Goal: Information Seeking & Learning: Learn about a topic

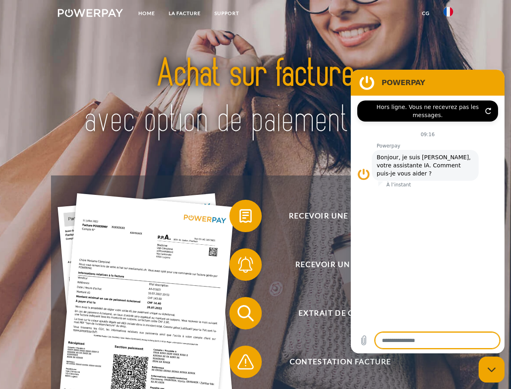
click at [90, 14] on img at bounding box center [90, 13] width 65 height 8
click at [449, 14] on img at bounding box center [449, 12] width 10 height 10
click at [426, 13] on link "CG" at bounding box center [425, 13] width 21 height 15
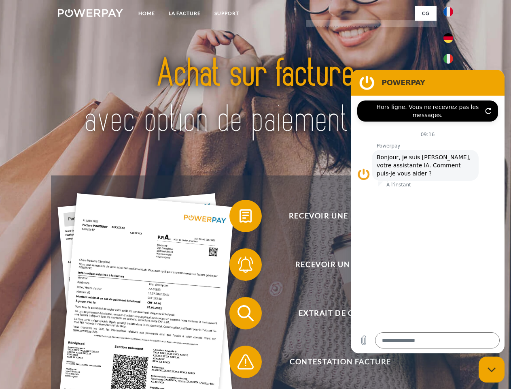
click at [240, 217] on span at bounding box center [233, 216] width 40 height 40
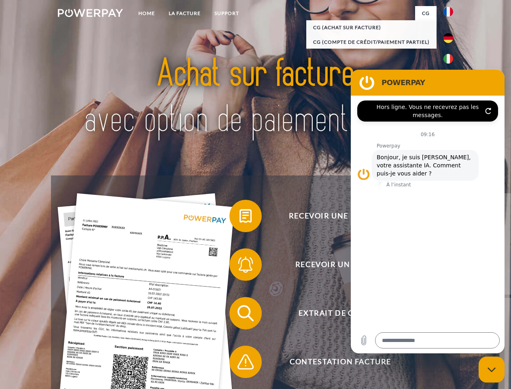
click at [240, 266] on span at bounding box center [233, 264] width 40 height 40
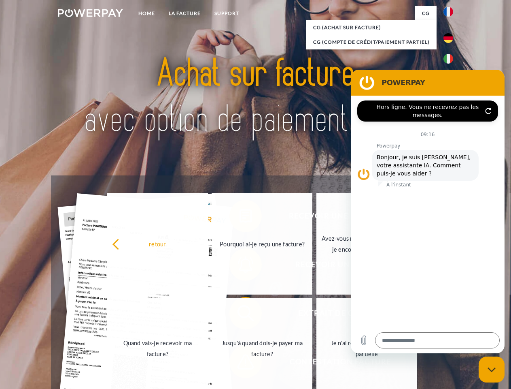
click at [240, 315] on link "Jusqu'à quand dois-je payer ma facture?" at bounding box center [262, 348] width 101 height 101
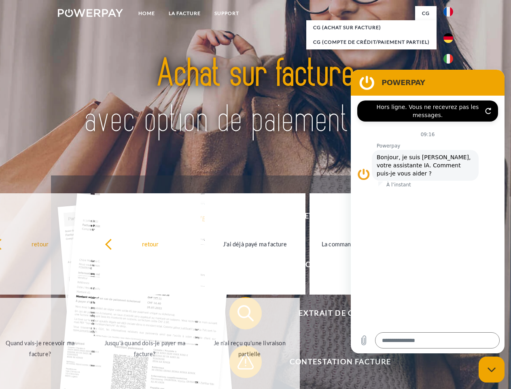
click at [240, 363] on span at bounding box center [233, 361] width 40 height 40
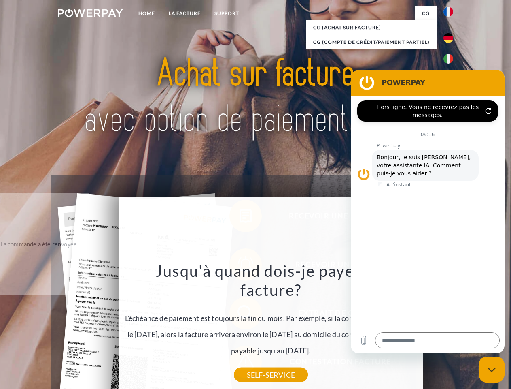
click at [492, 369] on icon "Fermer la fenêtre de messagerie" at bounding box center [492, 369] width 9 height 5
type textarea "*"
